Goal: Task Accomplishment & Management: Manage account settings

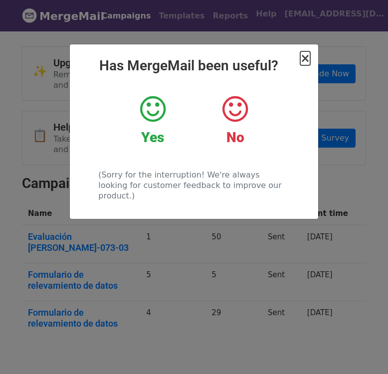
click at [308, 55] on span "×" at bounding box center [305, 58] width 10 height 14
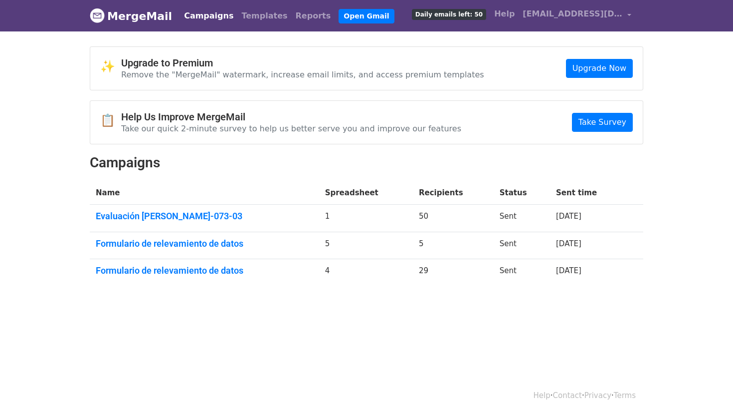
click at [114, 13] on link "MergeMail" at bounding box center [131, 15] width 82 height 21
click at [339, 21] on link "Open Gmail" at bounding box center [366, 16] width 55 height 14
click at [345, 19] on link "Open Gmail" at bounding box center [366, 16] width 55 height 14
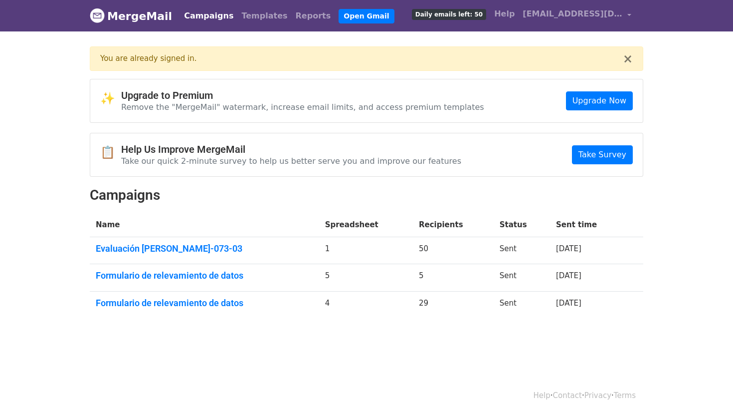
click at [442, 18] on span "Daily emails left: 50" at bounding box center [449, 14] width 74 height 11
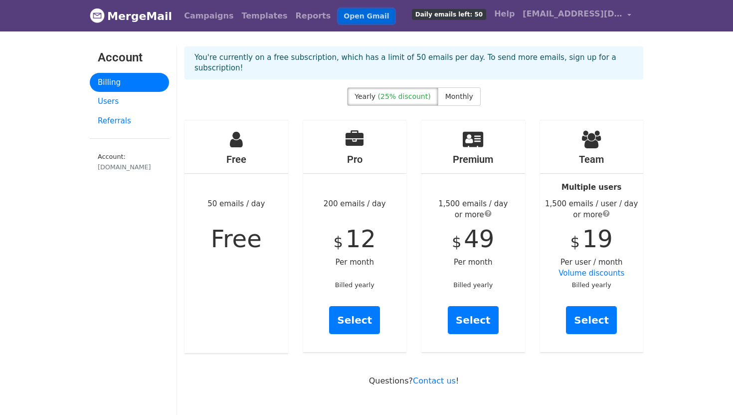
click at [339, 19] on link "Open Gmail" at bounding box center [366, 16] width 55 height 14
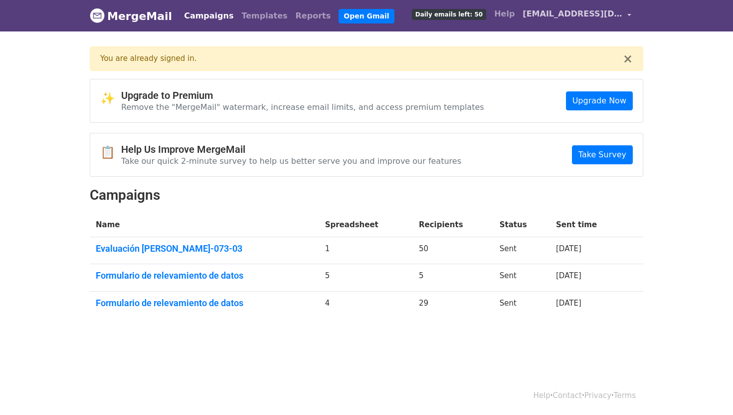
click at [551, 14] on span "[EMAIL_ADDRESS][DOMAIN_NAME]" at bounding box center [573, 14] width 100 height 12
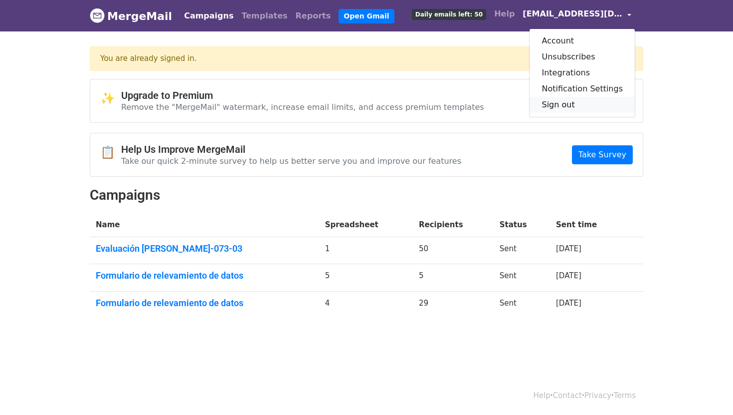
click at [563, 107] on link "Sign out" at bounding box center [582, 105] width 105 height 16
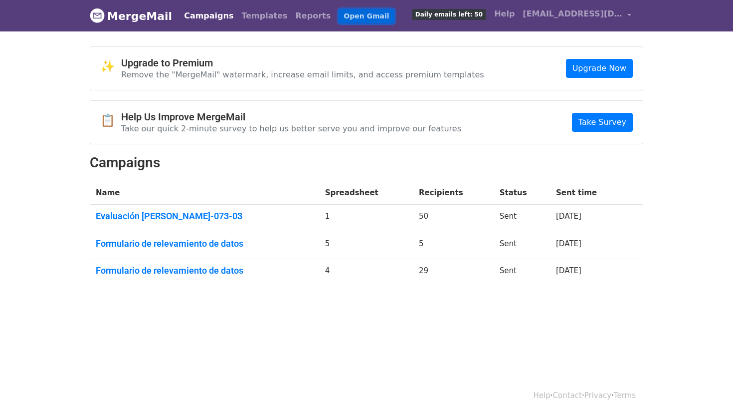
click at [344, 18] on link "Open Gmail" at bounding box center [366, 16] width 55 height 14
